Goal: Information Seeking & Learning: Find specific fact

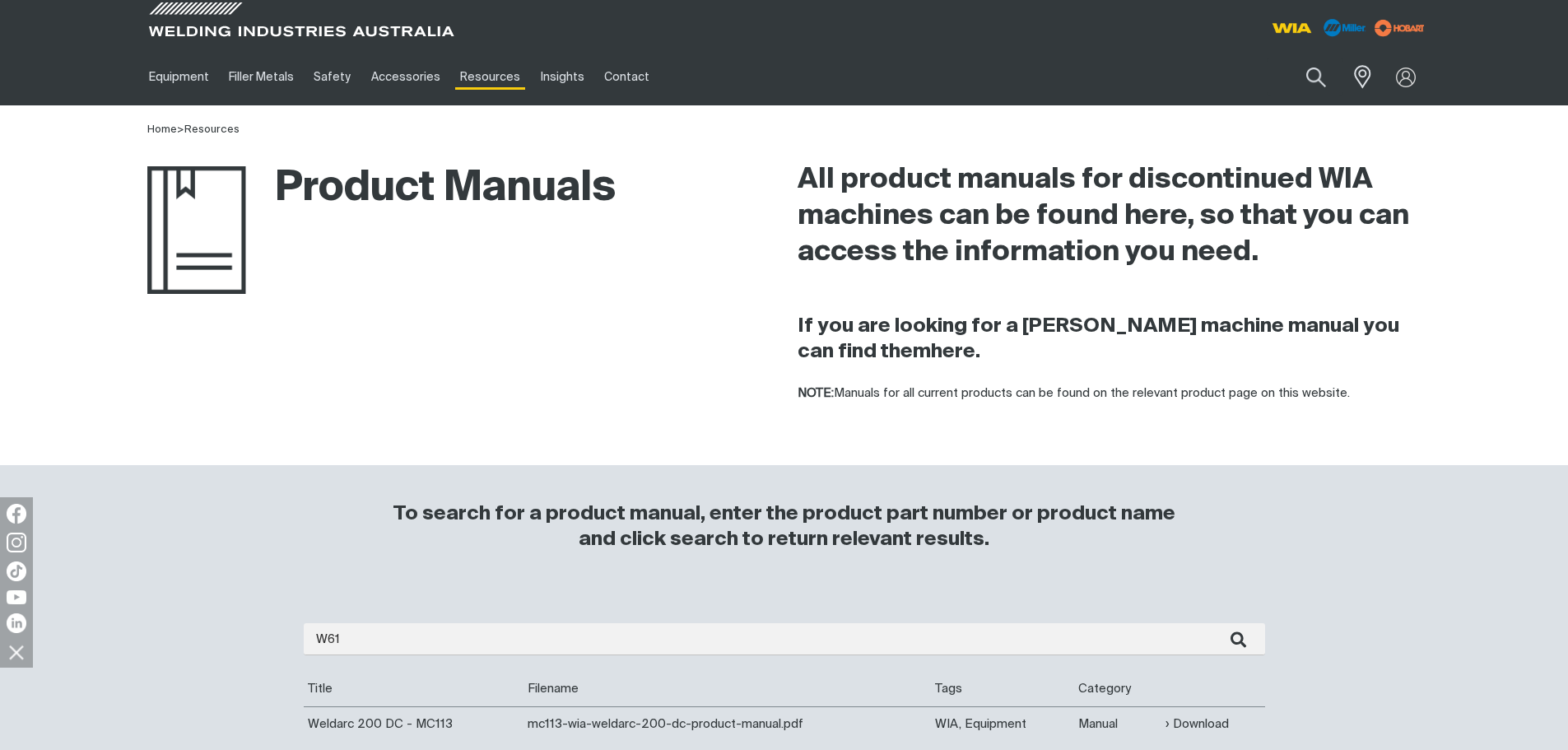
type input "W61"
click at [1213, 623] on button "submit" at bounding box center [1239, 638] width 52 height 32
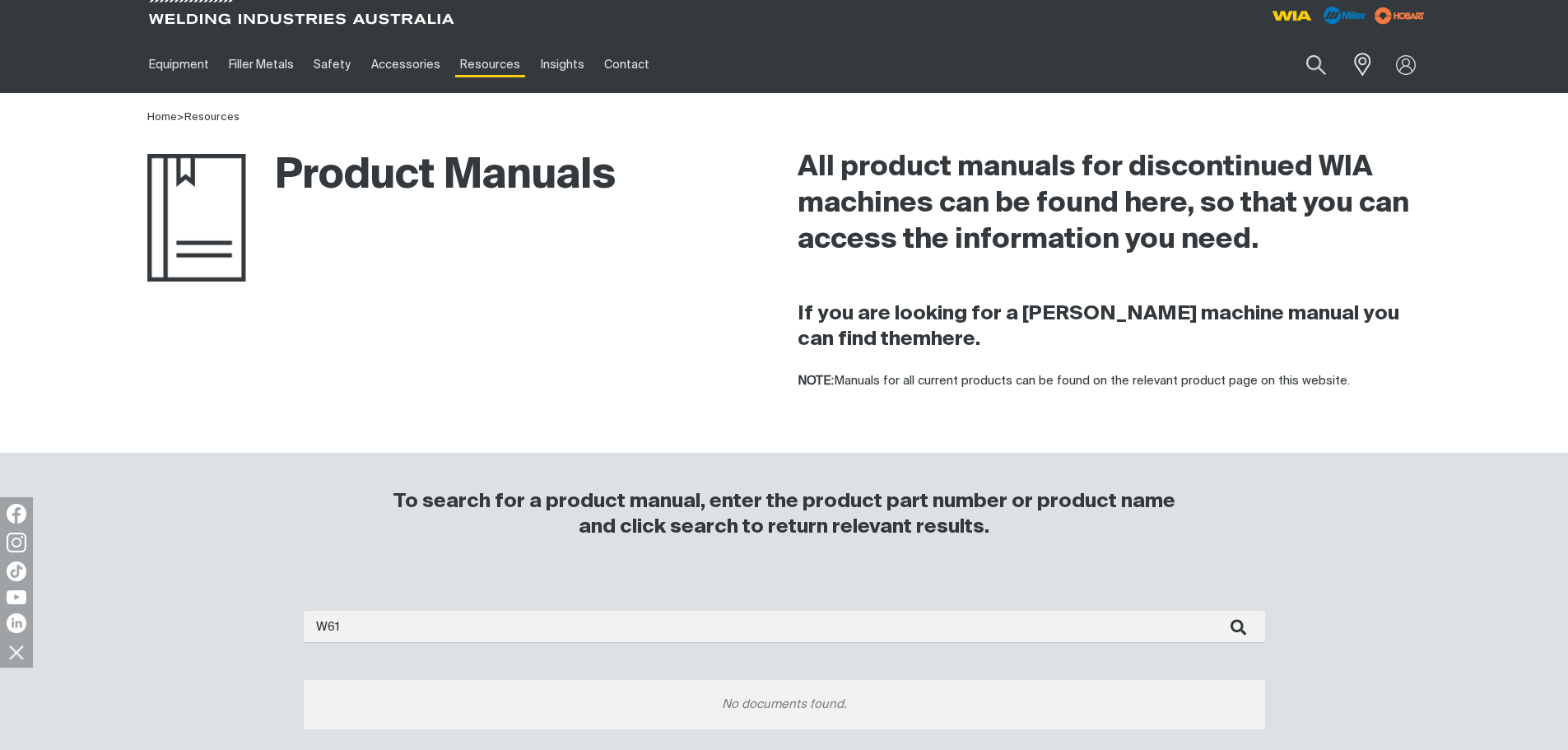
scroll to position [412, 0]
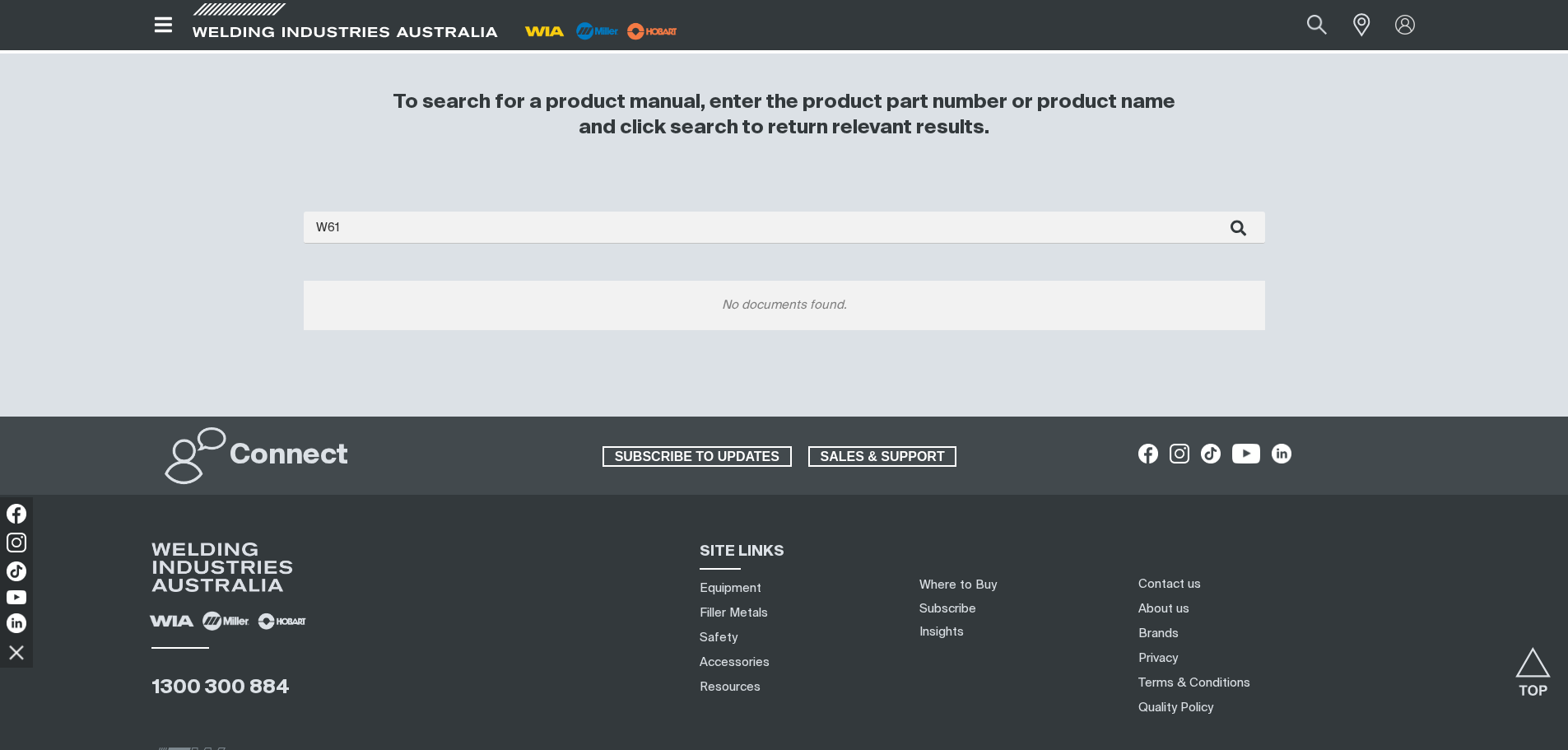
click at [769, 245] on div "W61 No documents found." at bounding box center [784, 271] width 961 height 118
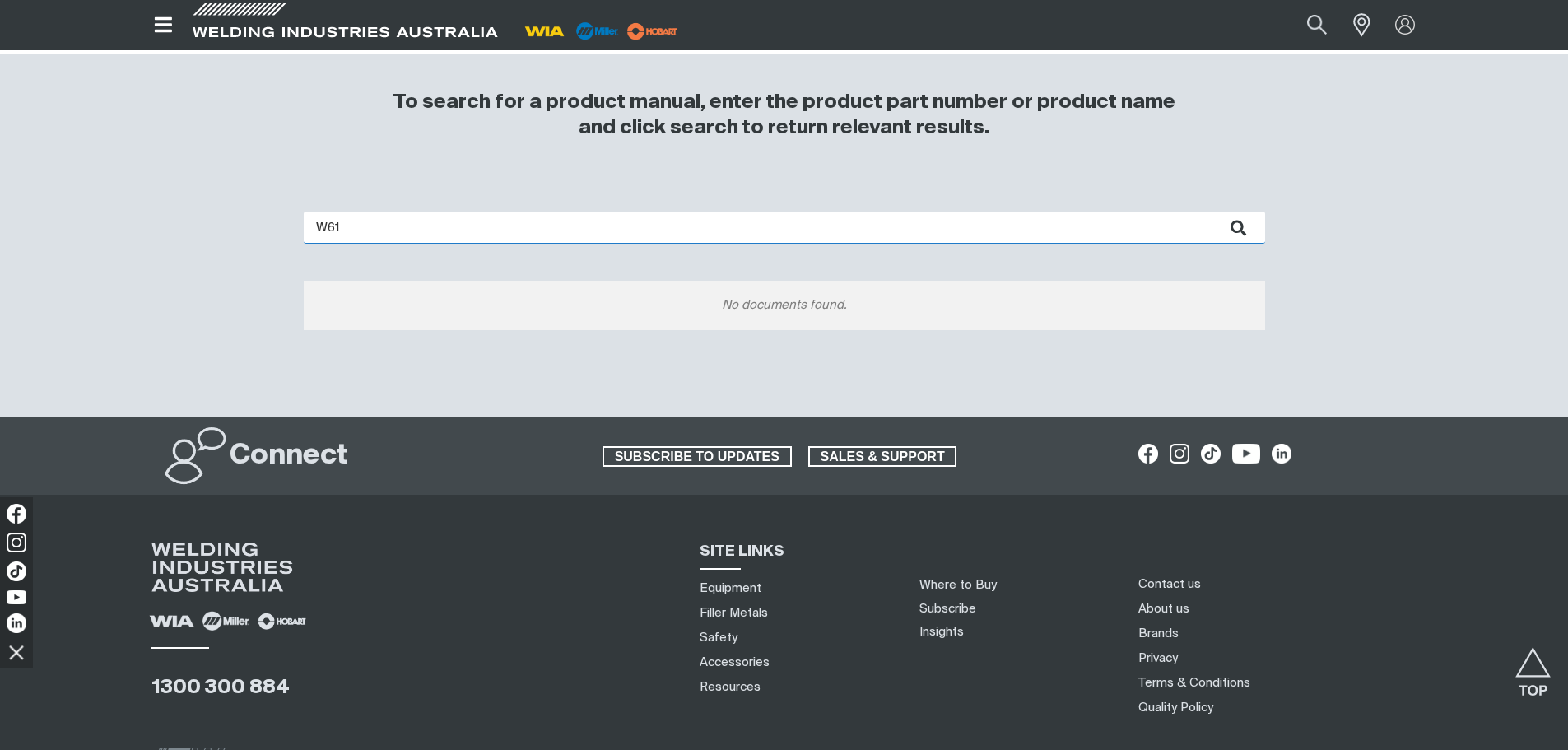
click at [789, 232] on input "W61" at bounding box center [784, 227] width 961 height 32
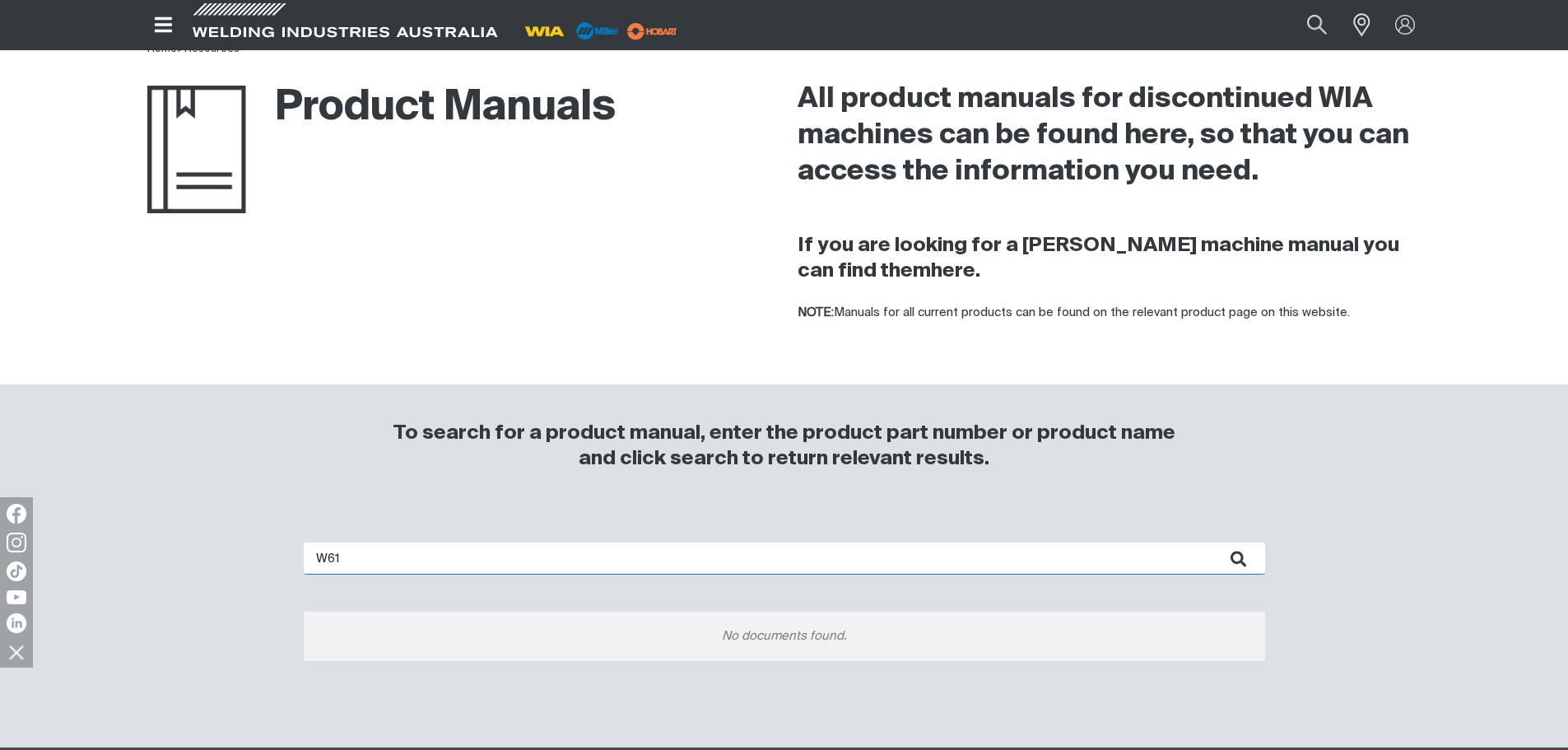
scroll to position [0, 0]
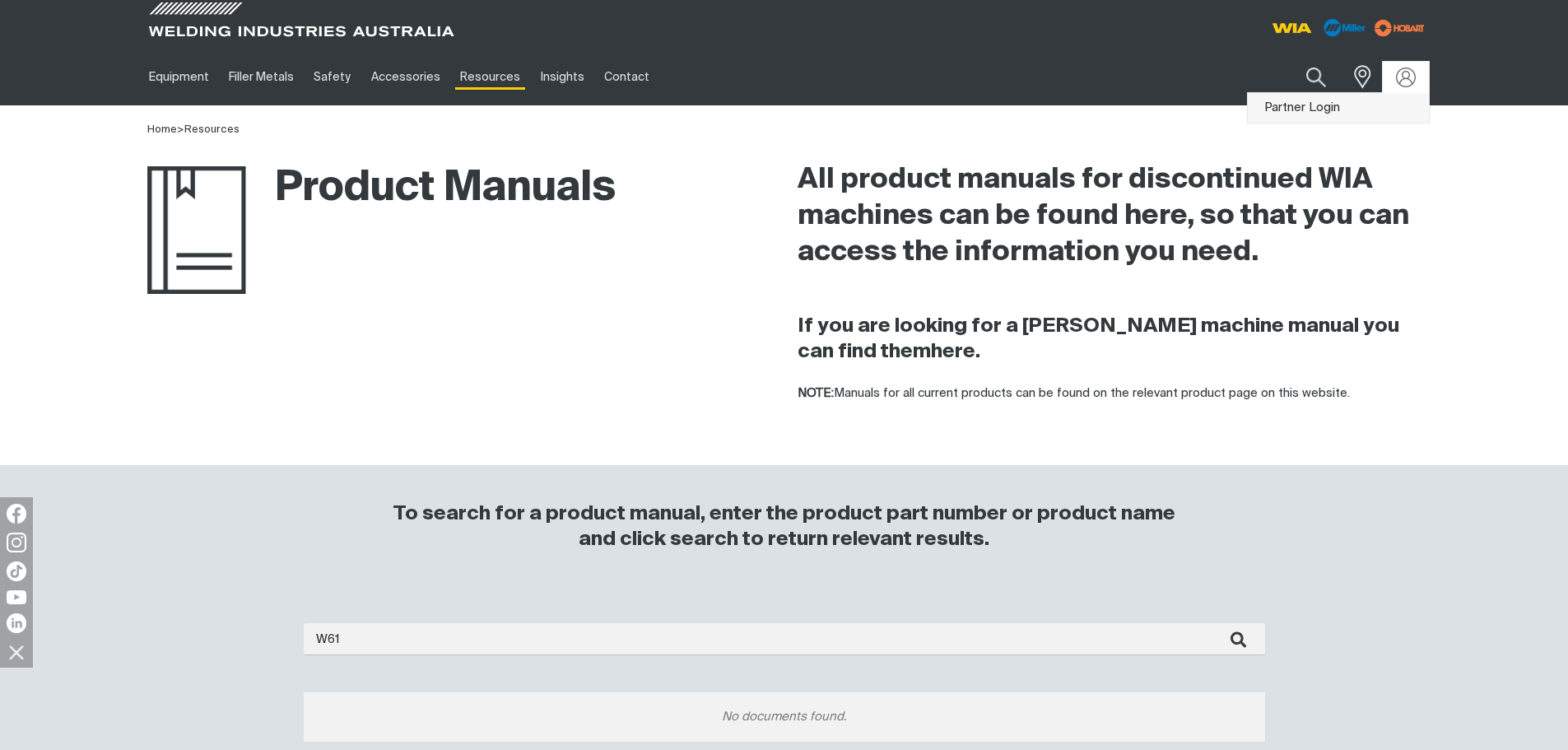
click at [1362, 109] on link "Partner Login" at bounding box center [1338, 107] width 181 height 30
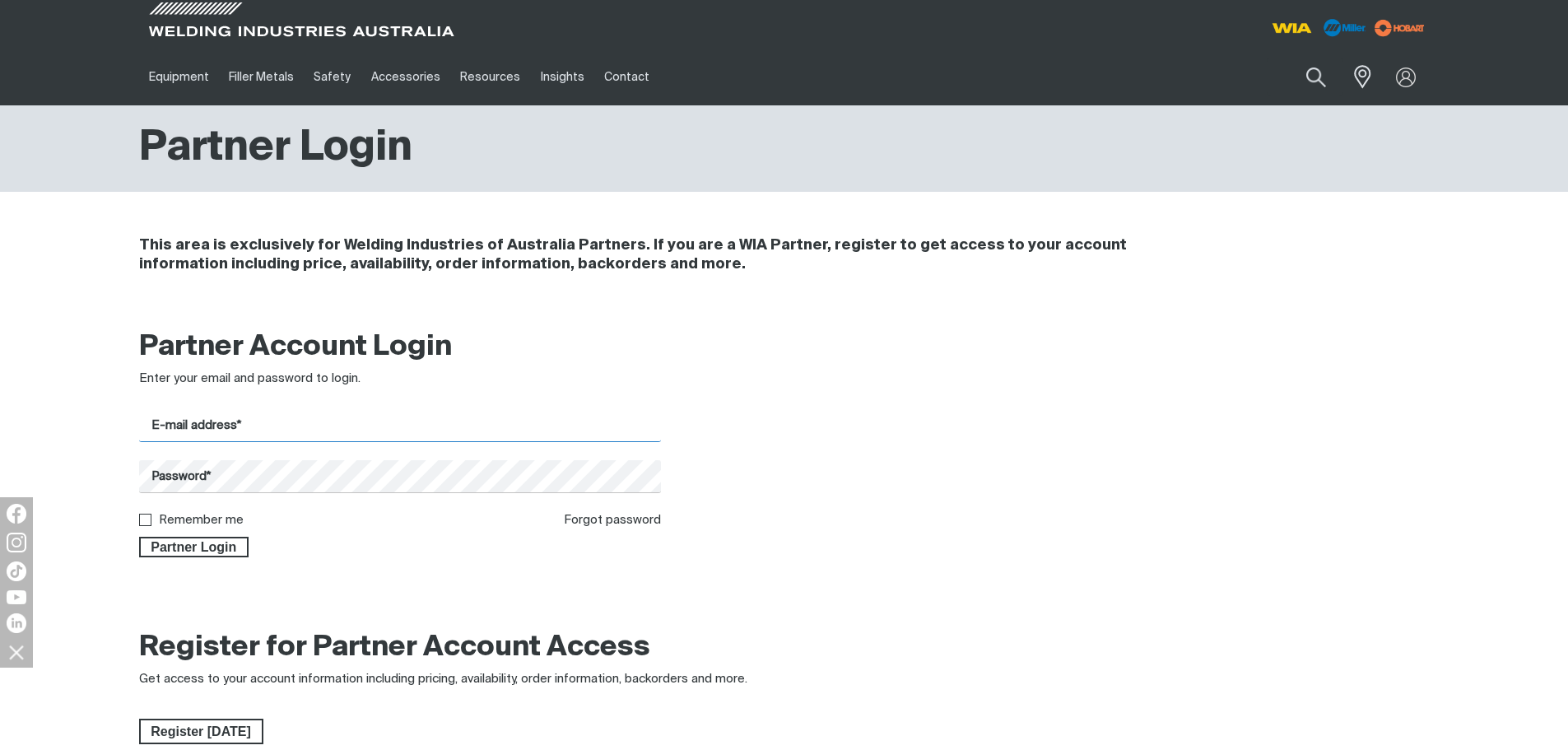
type input "[EMAIL_ADDRESS][DOMAIN_NAME]"
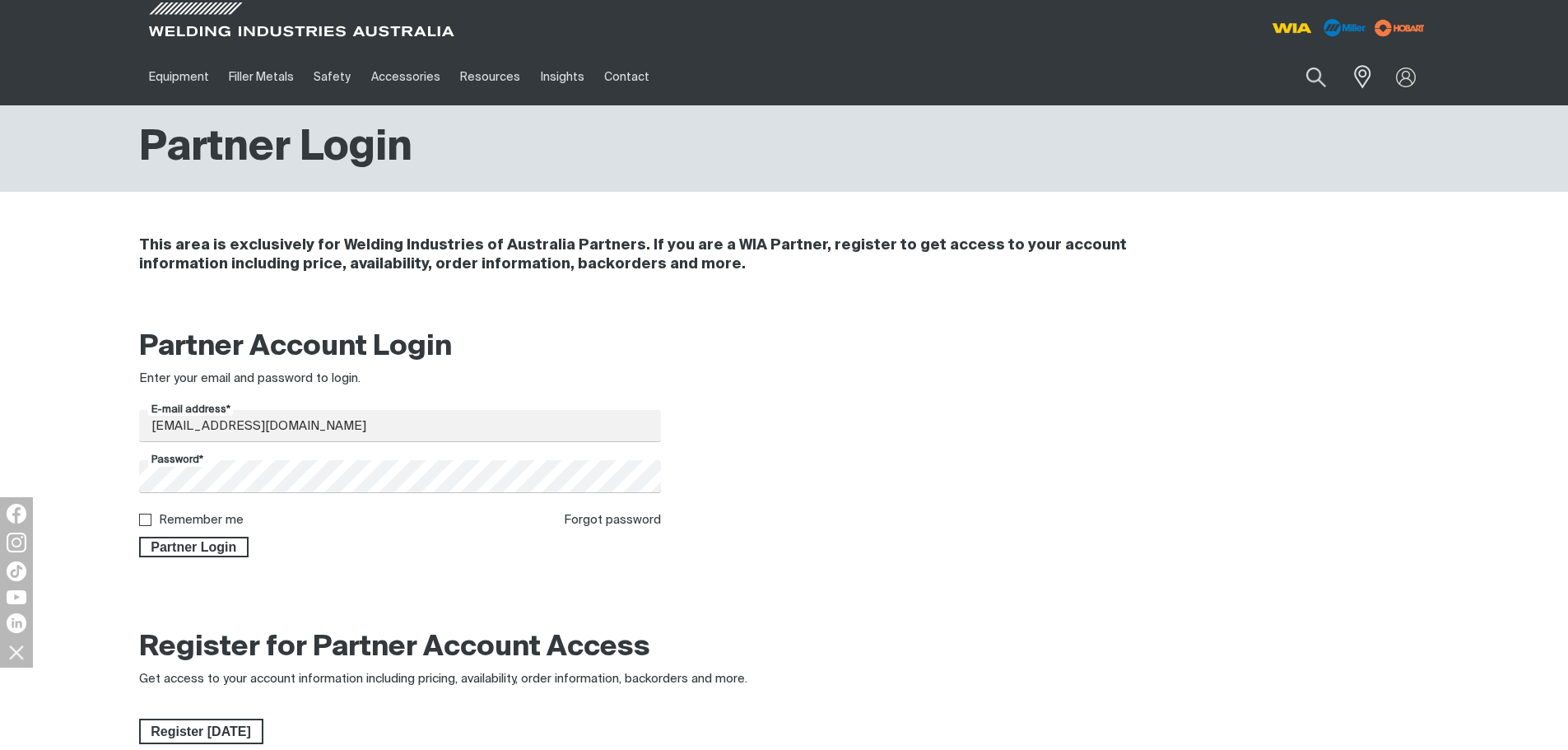
click at [196, 560] on div "Partner Account Login Enter your email and password to login. E-mail address* […" at bounding box center [784, 448] width 1317 height 260
click at [200, 551] on span "Partner Login" at bounding box center [195, 547] width 107 height 22
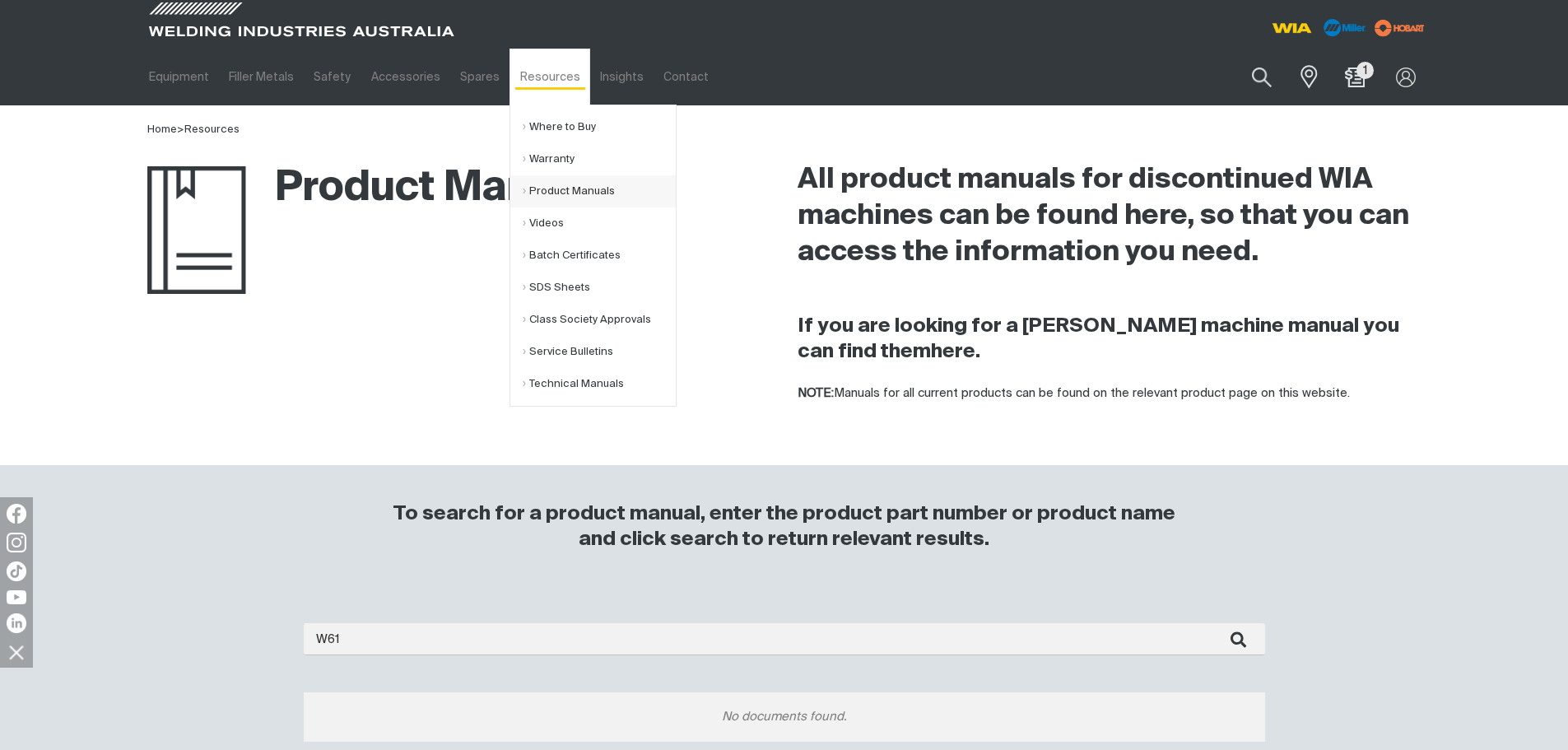
click at [550, 186] on link "Product Manuals" at bounding box center [599, 191] width 153 height 32
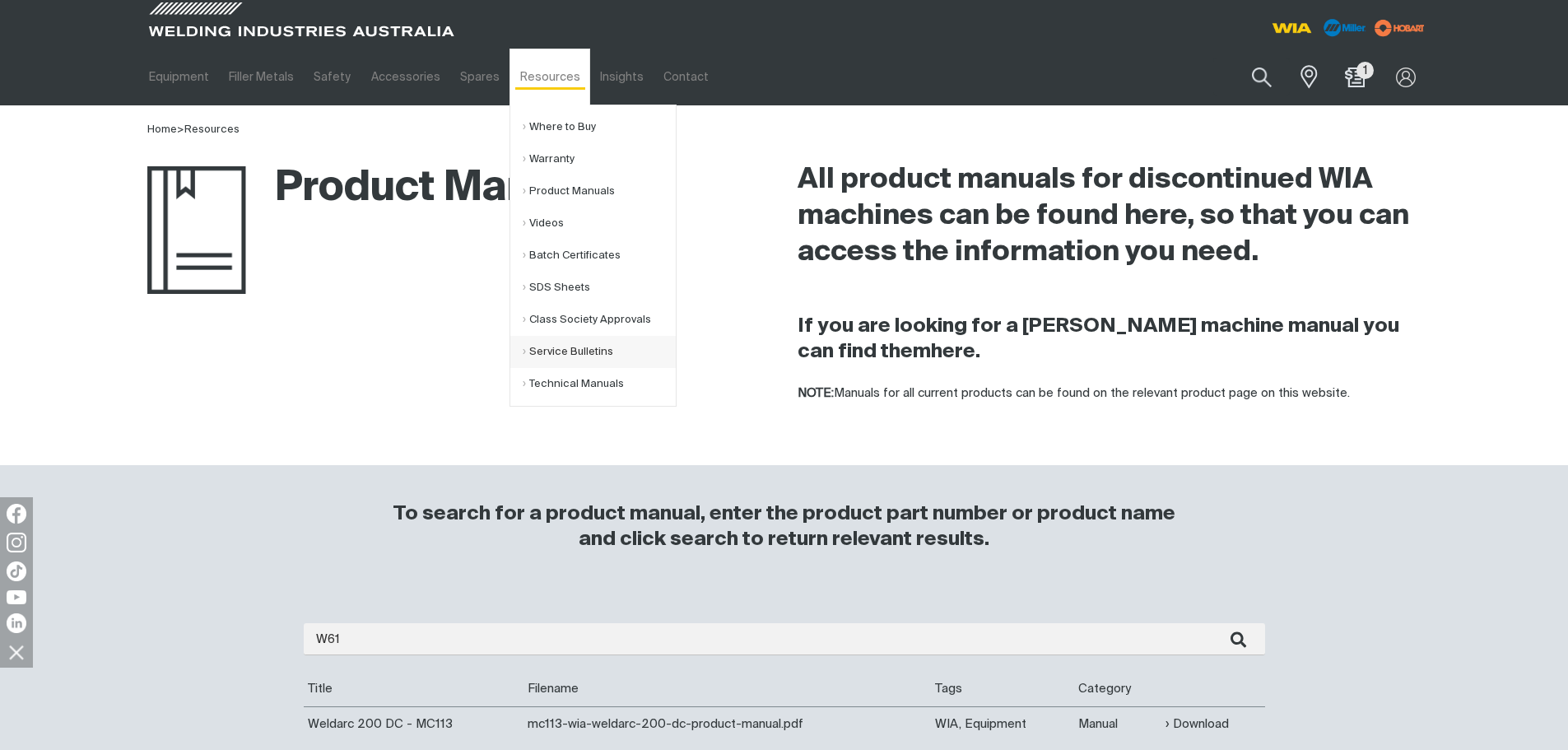
click at [549, 355] on link "Service Bulletins" at bounding box center [599, 351] width 153 height 32
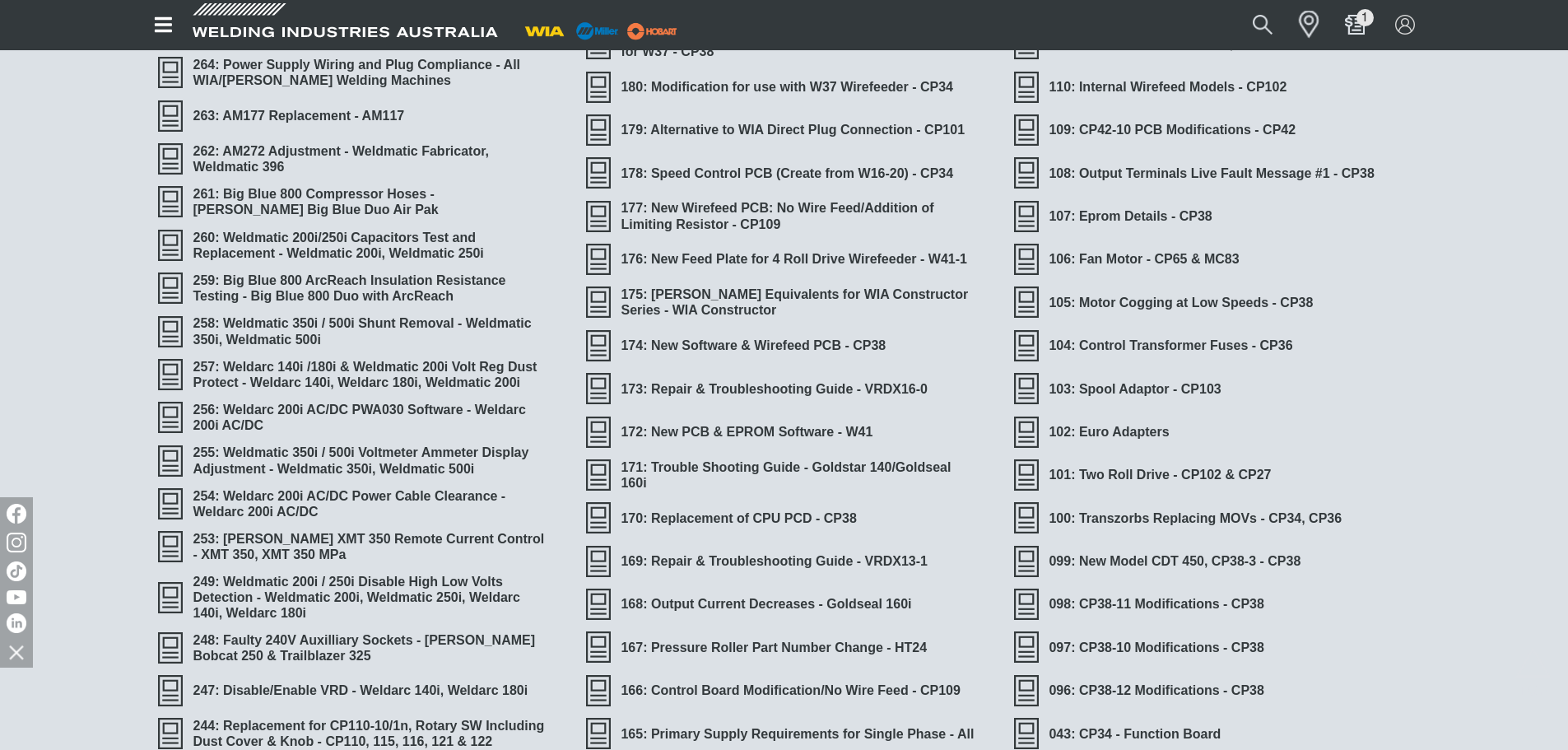
scroll to position [2492, 0]
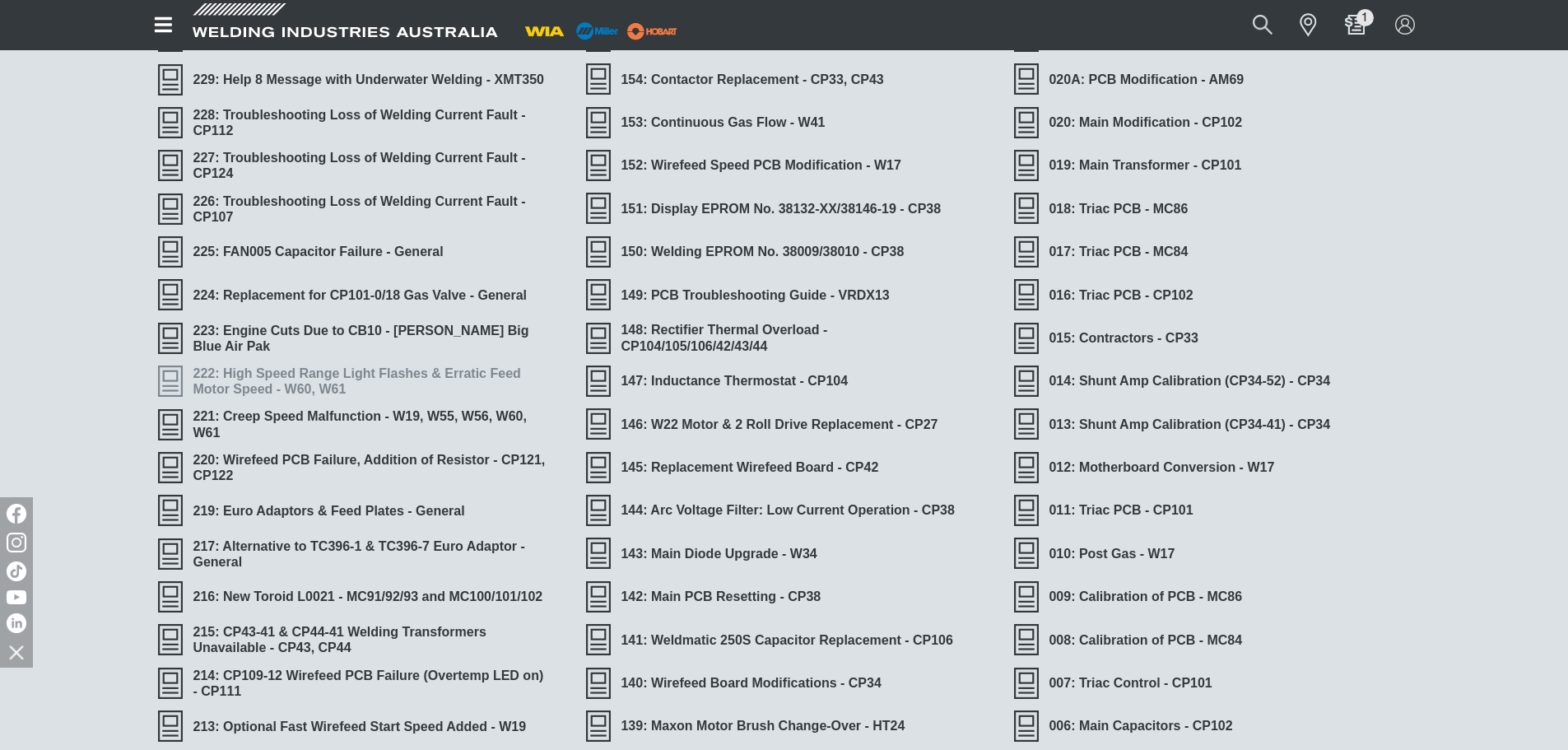
click at [333, 374] on span "222: High Speed Range Light Flashes & Erratic Feed Motor Speed - W60, W61" at bounding box center [370, 381] width 375 height 37
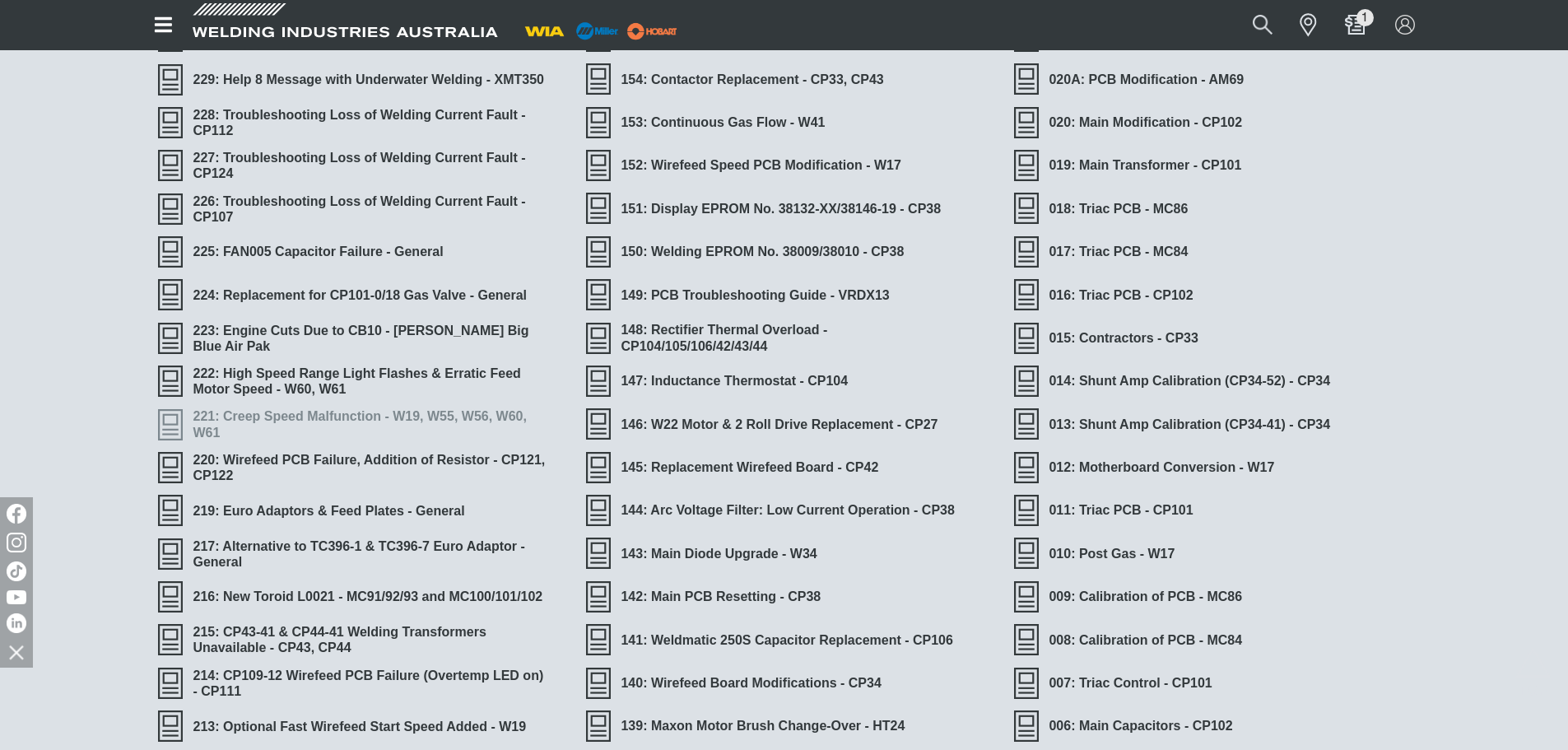
click at [396, 411] on span "221: Creep Speed Malfunction - W19, W55, W56, W60, W61" at bounding box center [370, 424] width 375 height 37
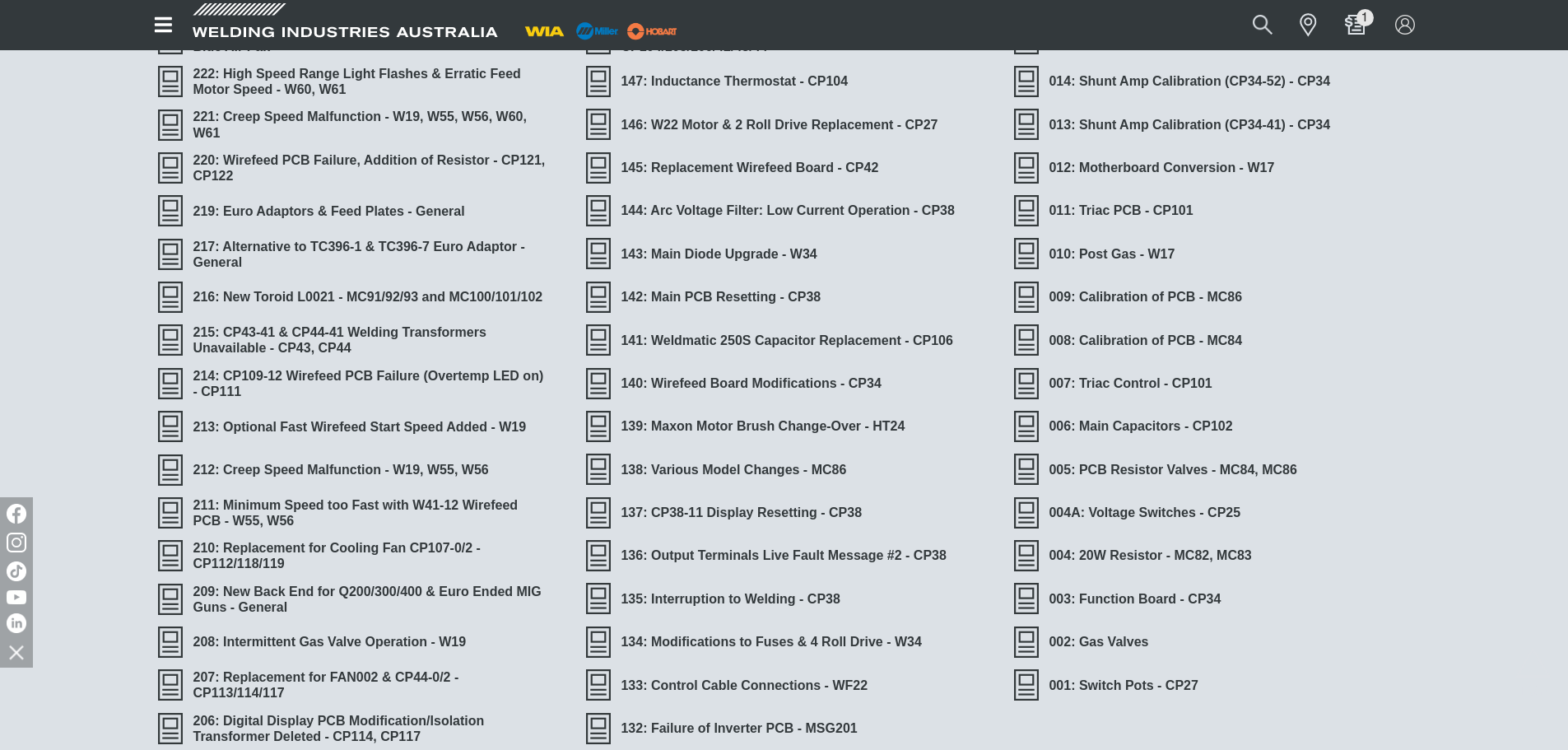
scroll to position [3232, 0]
